Goal: Transaction & Acquisition: Purchase product/service

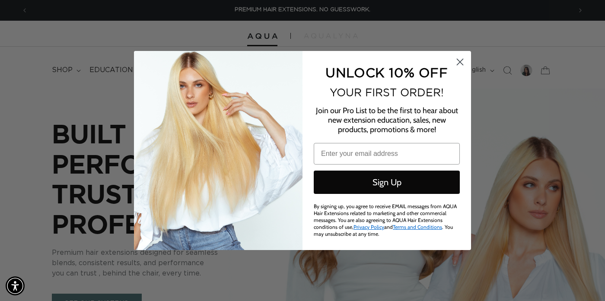
click at [459, 64] on icon "Close dialog" at bounding box center [460, 62] width 6 height 6
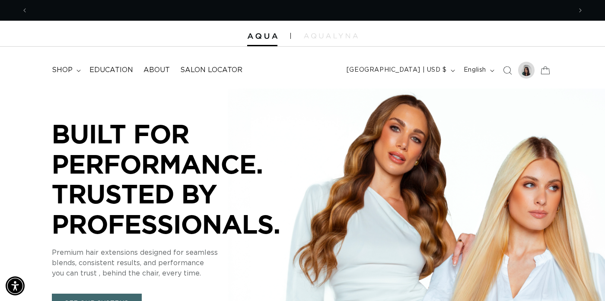
scroll to position [0, 544]
click at [523, 72] on div at bounding box center [526, 70] width 12 height 12
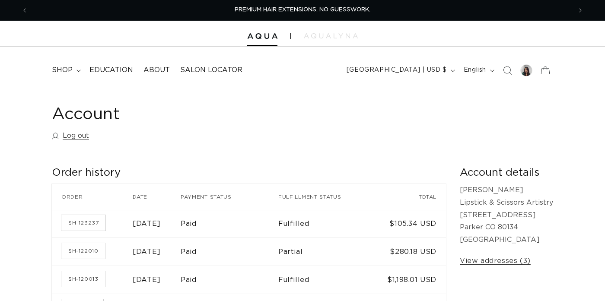
click at [347, 121] on h1 "Account" at bounding box center [302, 114] width 501 height 21
click at [67, 69] on span "shop" at bounding box center [62, 70] width 21 height 9
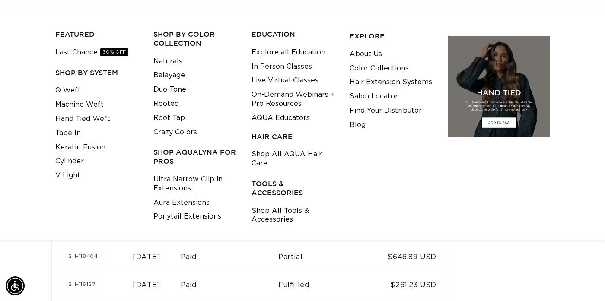
click at [192, 183] on link "Ultra Narrow Clip in Extensions" at bounding box center [195, 183] width 85 height 23
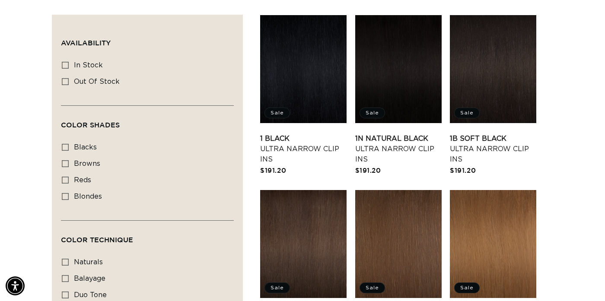
scroll to position [0, 544]
click at [66, 66] on icon at bounding box center [65, 65] width 7 height 7
click at [66, 66] on input "In stock In stock (30 products)" at bounding box center [65, 65] width 7 height 7
checkbox input "true"
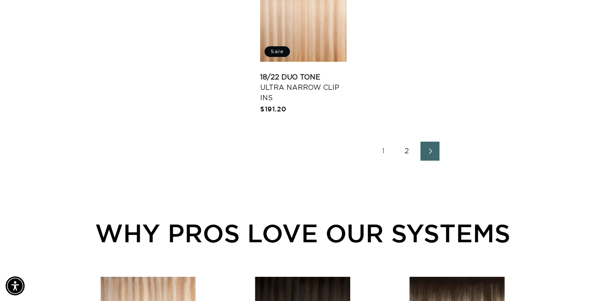
scroll to position [1277, 0]
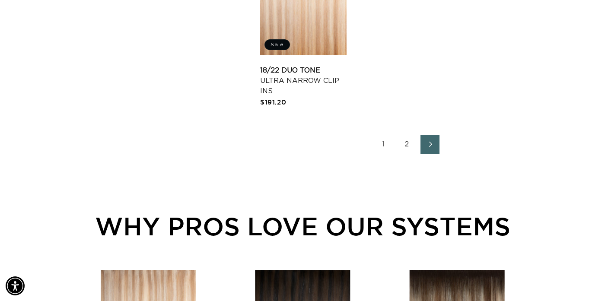
click at [407, 154] on link "2" at bounding box center [406, 144] width 19 height 19
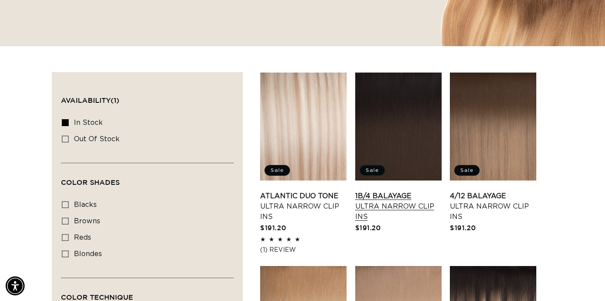
click at [407, 191] on link "1B/4 Balayage Ultra Narrow Clip Ins" at bounding box center [398, 206] width 86 height 31
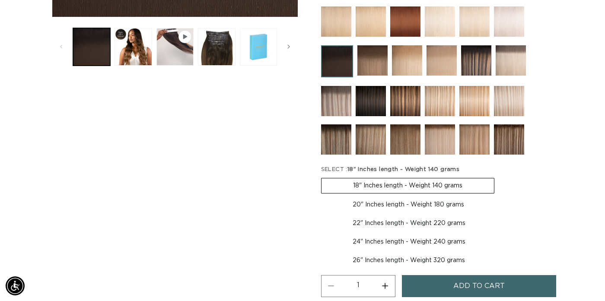
click at [380, 222] on label "22" Inches length - Weight 220 grams Variant sold out or unavailable" at bounding box center [409, 223] width 176 height 15
click at [500, 196] on input "22" Inches length - Weight 220 grams Variant sold out or unavailable" at bounding box center [500, 196] width 0 height 0
radio input "true"
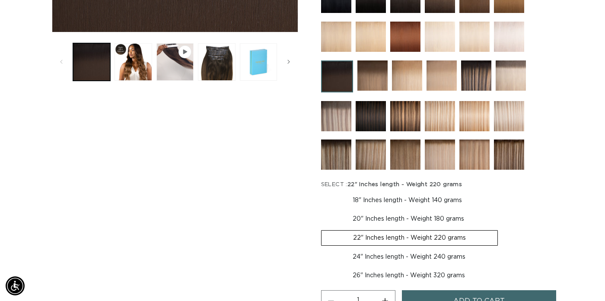
scroll to position [0, 544]
click at [375, 114] on img at bounding box center [371, 116] width 30 height 30
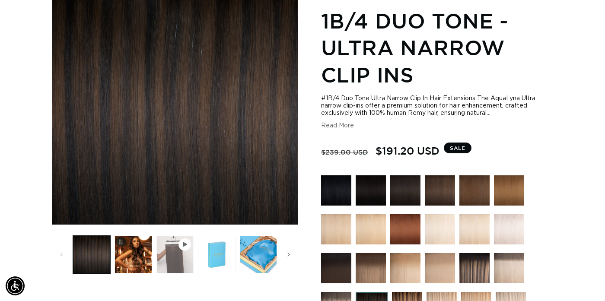
scroll to position [0, 1088]
click at [169, 261] on button "Play video 1 in gallery view" at bounding box center [174, 254] width 37 height 37
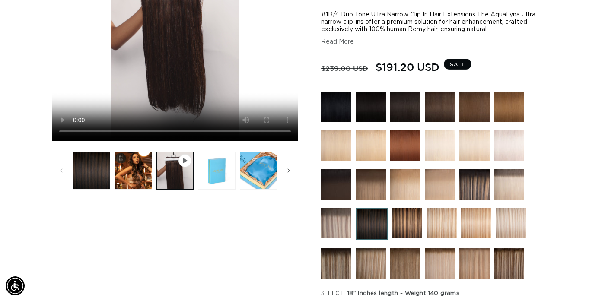
scroll to position [209, 0]
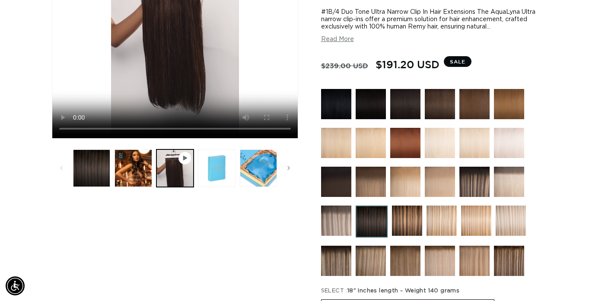
click at [342, 181] on img at bounding box center [336, 182] width 30 height 30
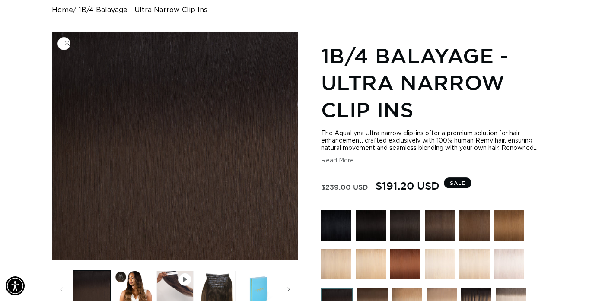
scroll to position [91, 0]
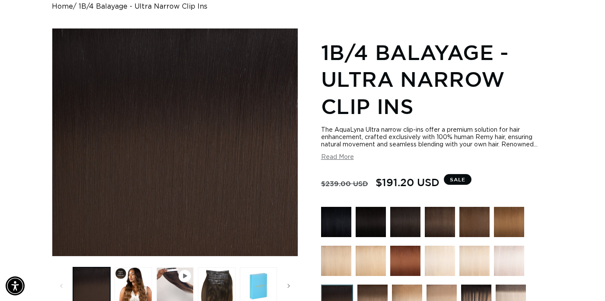
click at [185, 281] on span "Gallery Viewer" at bounding box center [185, 276] width 13 height 13
click at [185, 278] on icon "Gallery Viewer" at bounding box center [184, 276] width 5 height 5
click at [181, 172] on img "Gallery Viewer" at bounding box center [175, 143] width 246 height 228
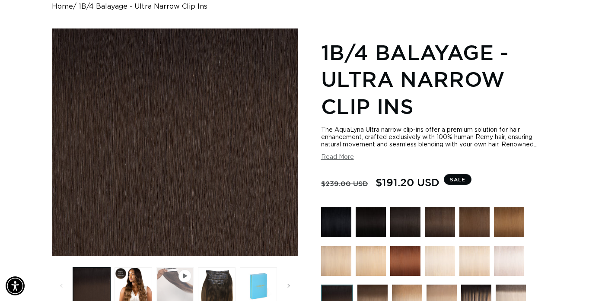
scroll to position [0, 1088]
click at [185, 278] on icon "Gallery Viewer" at bounding box center [184, 276] width 5 height 5
click at [292, 288] on span "Slide right" at bounding box center [288, 286] width 9 height 9
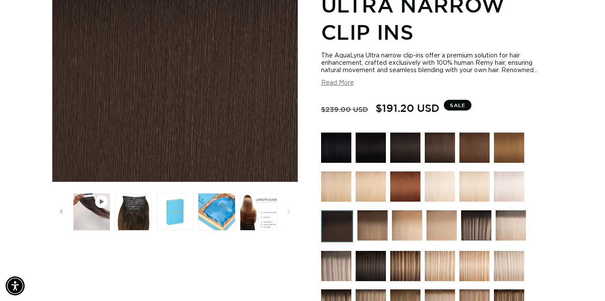
scroll to position [169, 0]
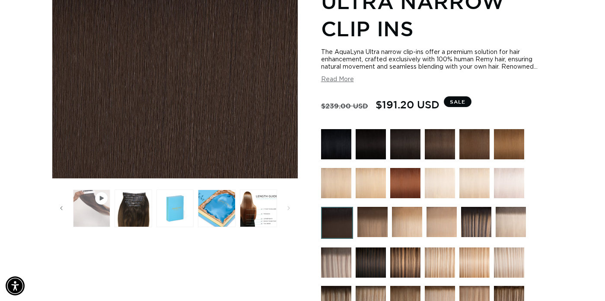
click at [93, 205] on button "Play video 1 in gallery view" at bounding box center [91, 208] width 37 height 37
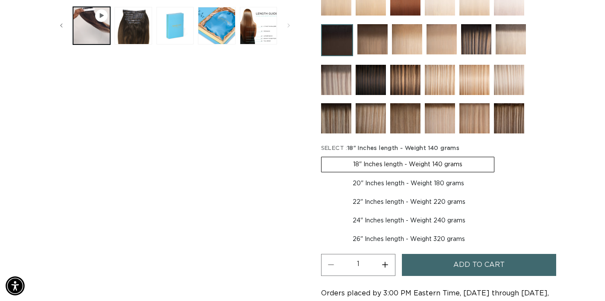
scroll to position [0, 0]
click at [410, 201] on label "22" Inches length - Weight 220 grams Variant sold out or unavailable" at bounding box center [409, 202] width 176 height 15
click at [500, 175] on input "22" Inches length - Weight 220 grams Variant sold out or unavailable" at bounding box center [500, 175] width 0 height 0
radio input "true"
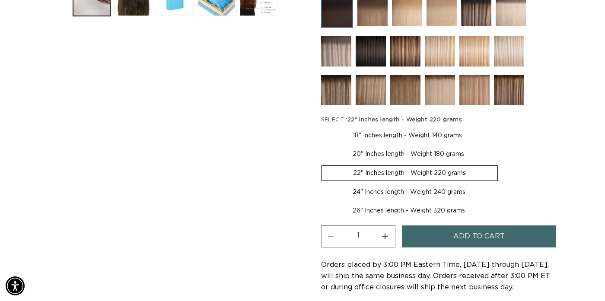
click at [483, 232] on span "Add to cart" at bounding box center [478, 237] width 51 height 22
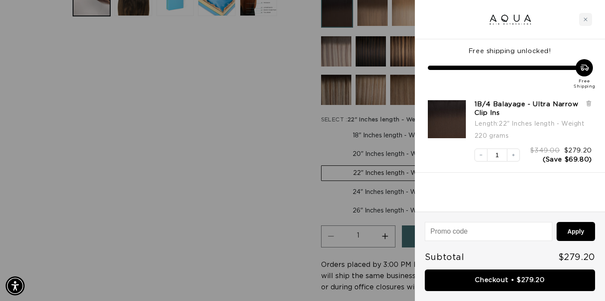
scroll to position [0, 1088]
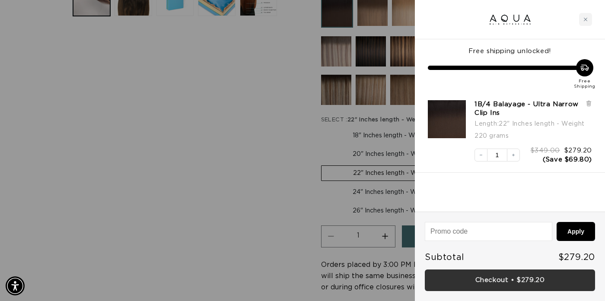
click at [500, 281] on link "Checkout • $279.20" at bounding box center [510, 281] width 170 height 22
